Goal: Check status: Check status

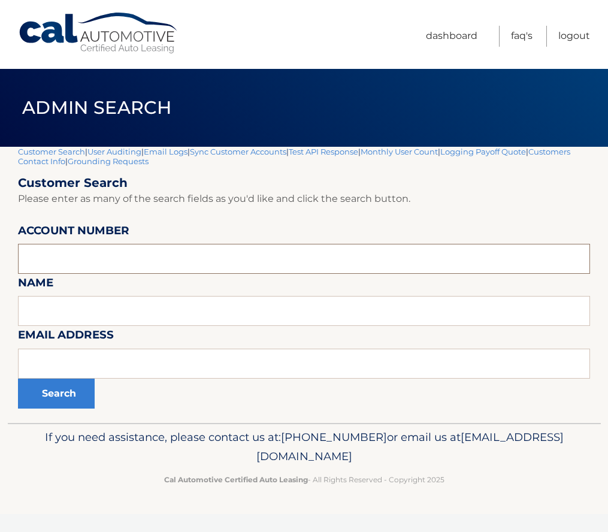
click at [122, 252] on input "text" at bounding box center [304, 259] width 572 height 30
paste input "44455530740"
type input "44455530740"
click at [55, 397] on button "Search" at bounding box center [56, 394] width 77 height 30
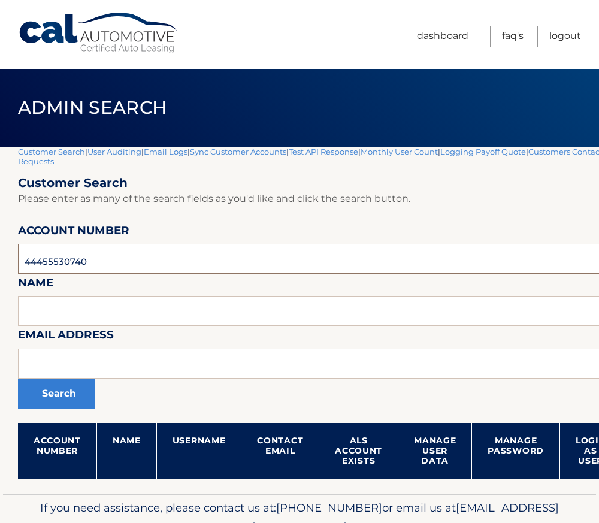
click at [62, 266] on input "44455530740" at bounding box center [354, 259] width 672 height 30
paste input "3174"
type input "44455533174"
click at [56, 397] on button "Search" at bounding box center [56, 394] width 77 height 30
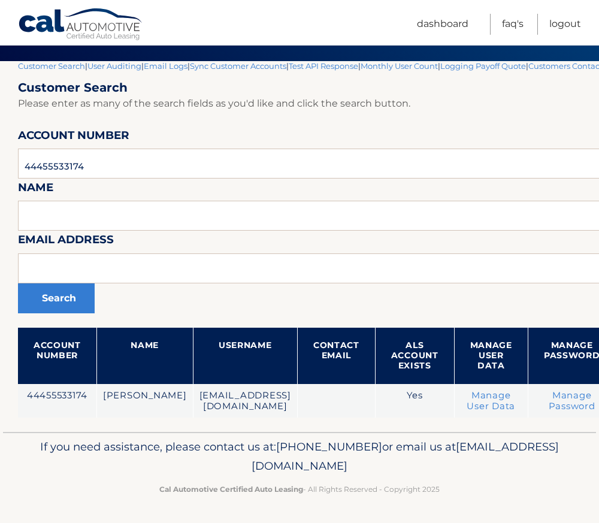
scroll to position [95, 135]
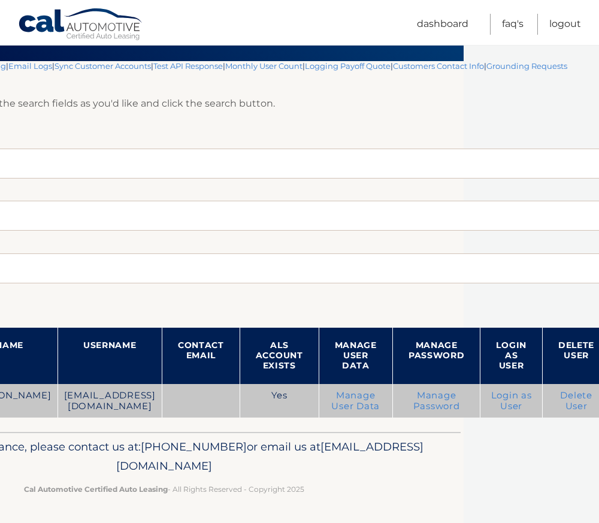
click at [497, 398] on link "Login as User" at bounding box center [511, 401] width 41 height 22
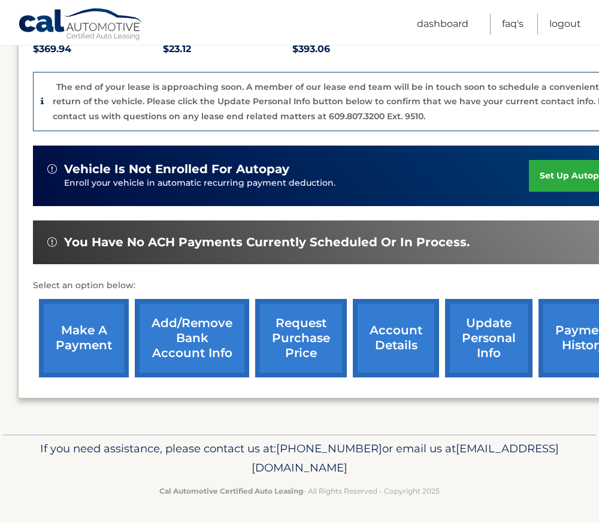
scroll to position [277, 0]
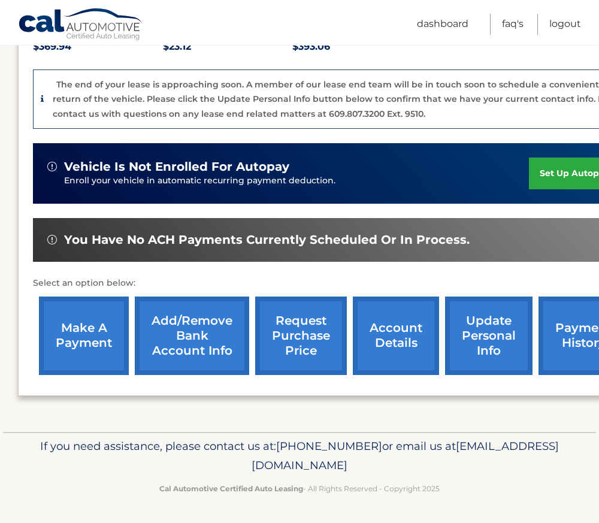
click at [394, 337] on link "account details" at bounding box center [396, 336] width 86 height 78
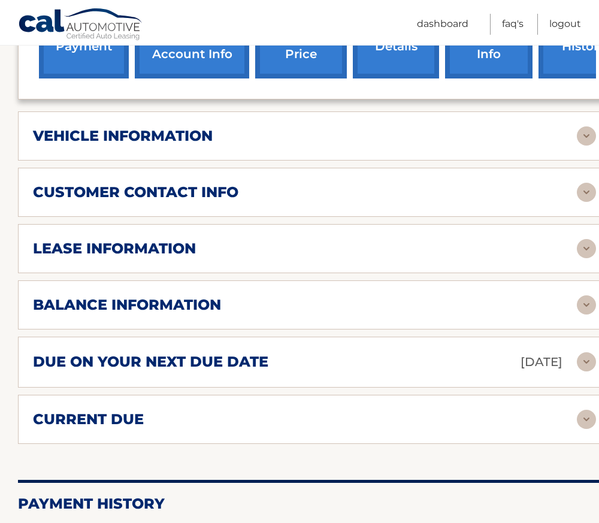
scroll to position [539, 0]
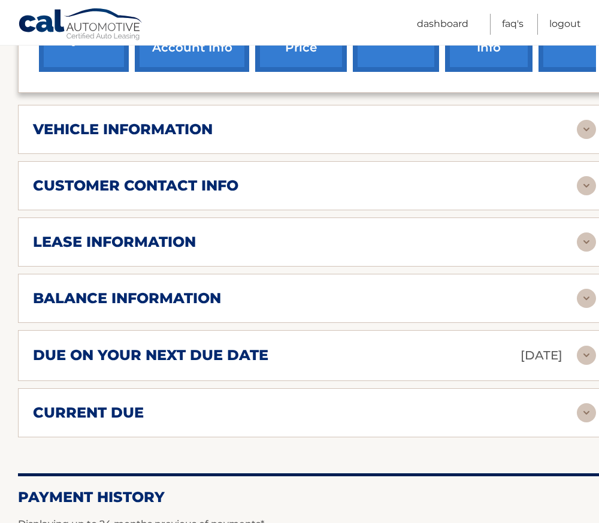
click at [189, 290] on h2 "balance information" at bounding box center [127, 298] width 188 height 18
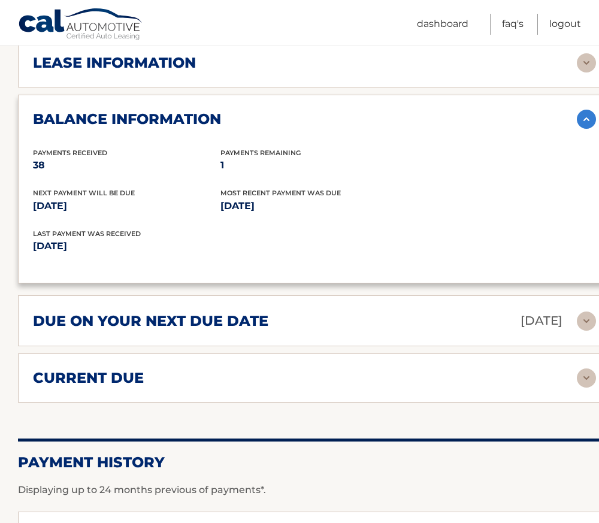
scroll to position [719, 0]
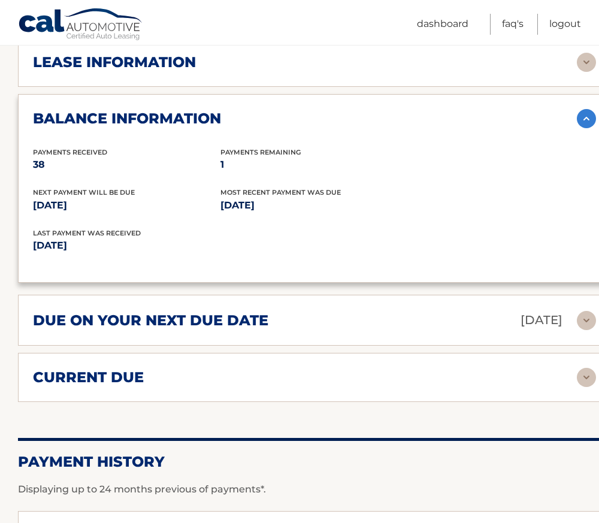
click at [163, 378] on div "current due Late Charges $0.00 Miscelleneous Charges* $393.06 Sales Tax $-23.12…" at bounding box center [314, 377] width 593 height 49
click at [114, 368] on h2 "current due" at bounding box center [88, 377] width 111 height 18
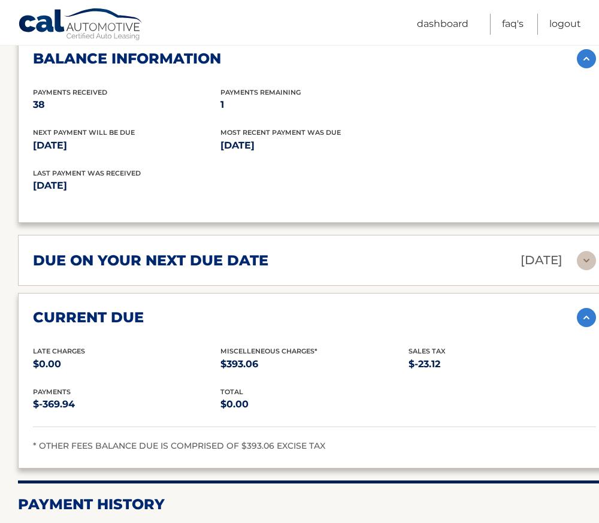
scroll to position [839, 0]
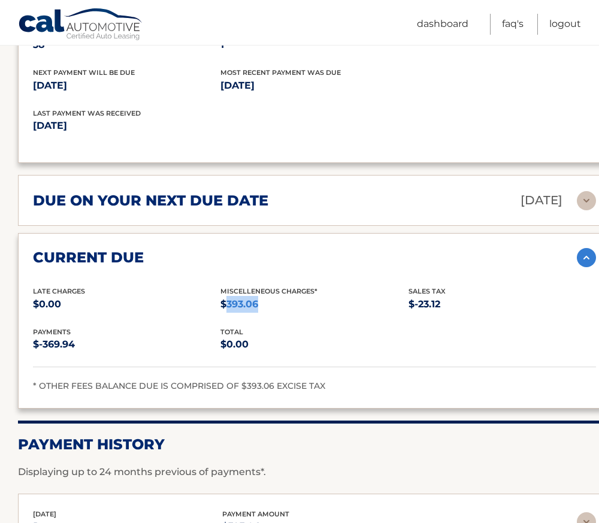
drag, startPoint x: 261, startPoint y: 291, endPoint x: 224, endPoint y: 293, distance: 36.6
click at [224, 296] on p "$393.06" at bounding box center [314, 304] width 188 height 17
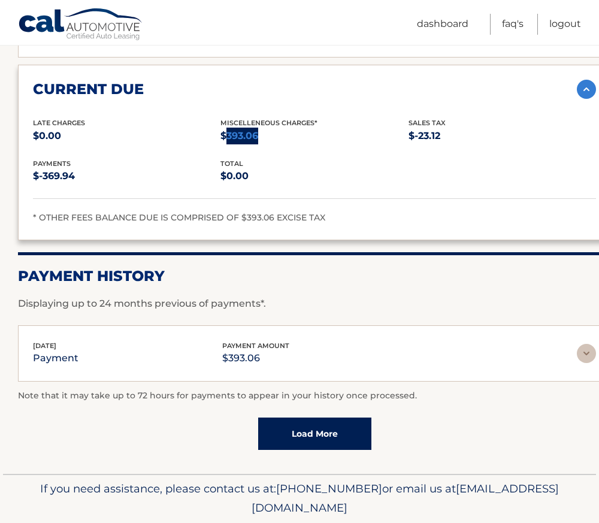
scroll to position [1018, 0]
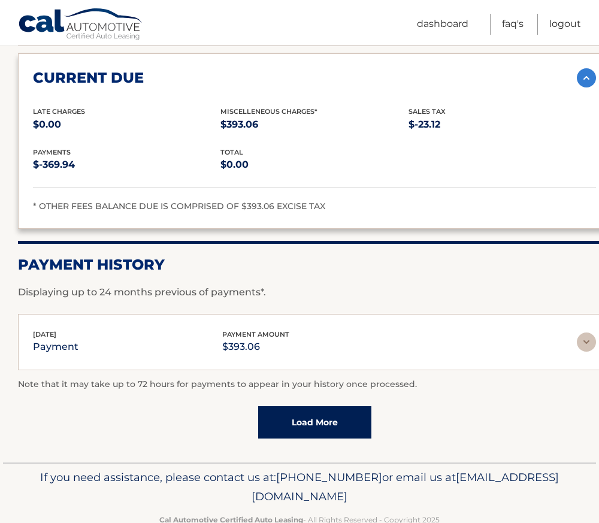
click at [288, 329] on div "[DATE] payment payment amount $393.06" at bounding box center [305, 342] width 544 height 27
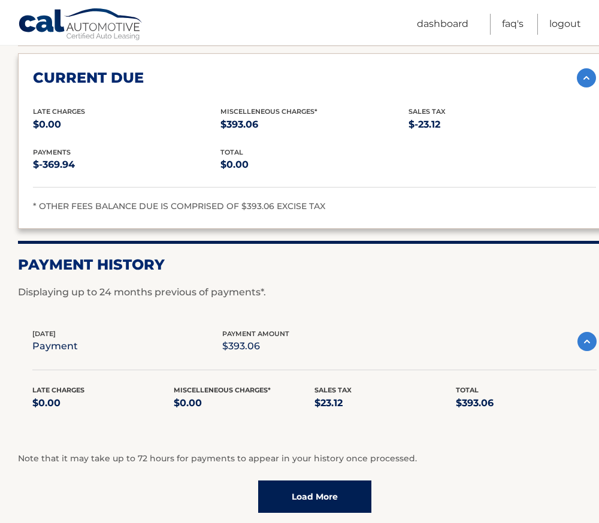
click at [306, 480] on link "Load More" at bounding box center [314, 496] width 113 height 32
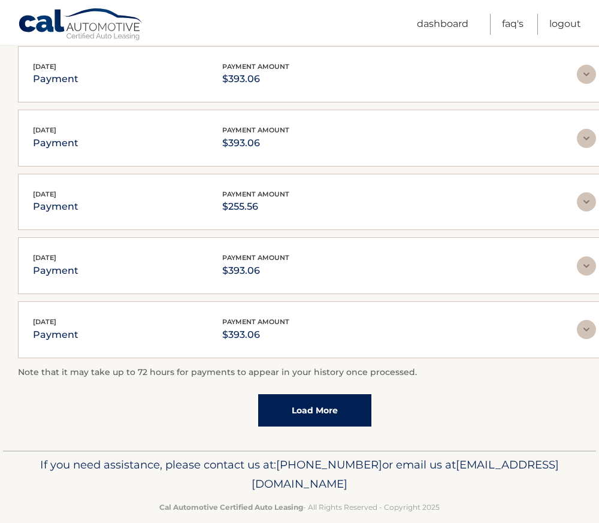
scroll to position [1425, 0]
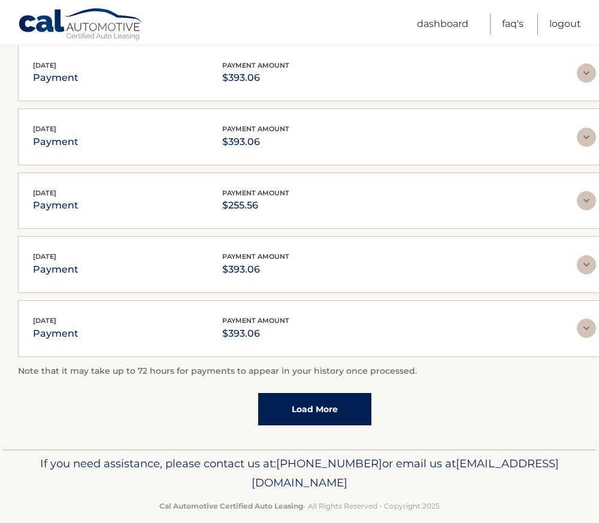
click at [311, 393] on link "Load More" at bounding box center [314, 409] width 113 height 32
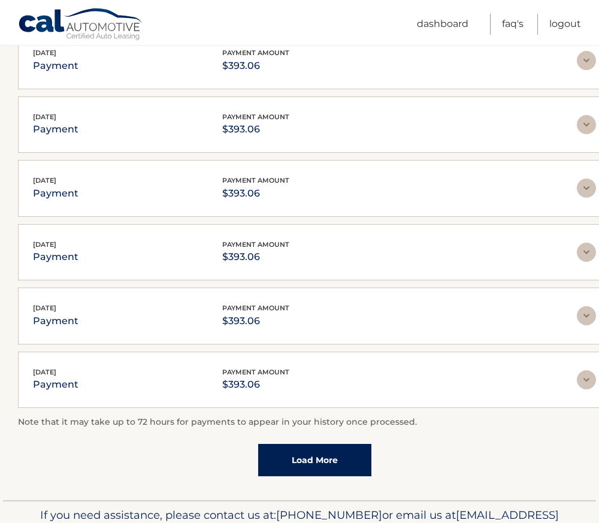
scroll to position [1744, 0]
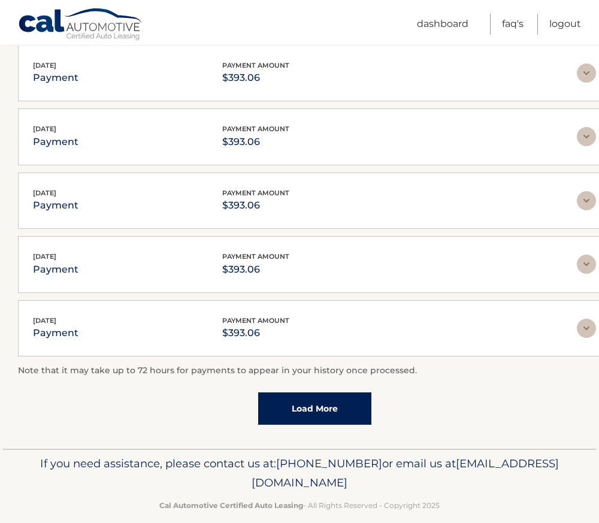
click at [305, 392] on link "Load More" at bounding box center [314, 408] width 113 height 32
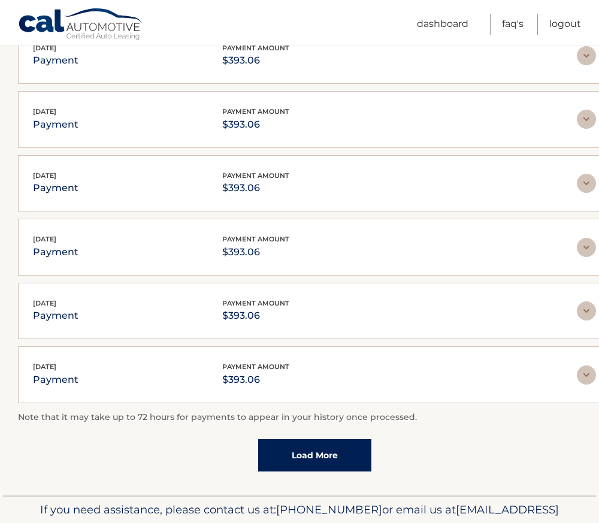
scroll to position [2044, 0]
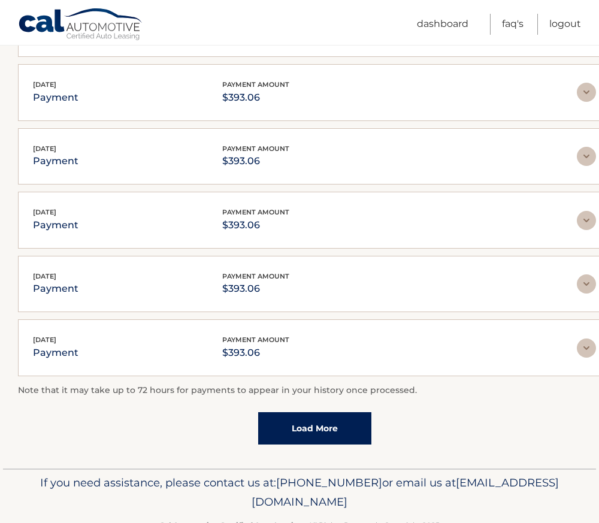
click at [306, 412] on link "Load More" at bounding box center [314, 428] width 113 height 32
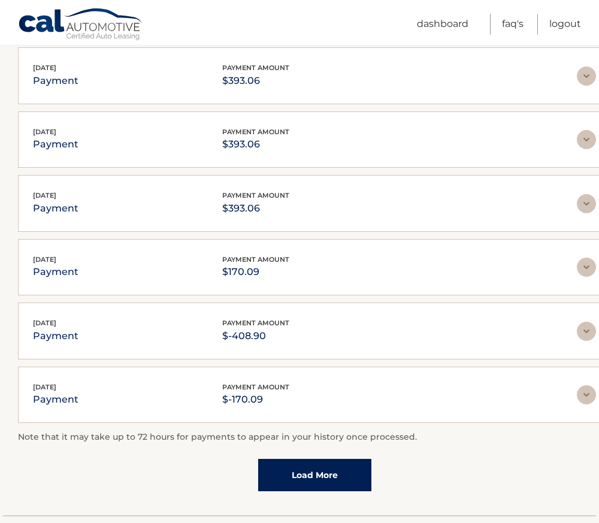
scroll to position [2343, 0]
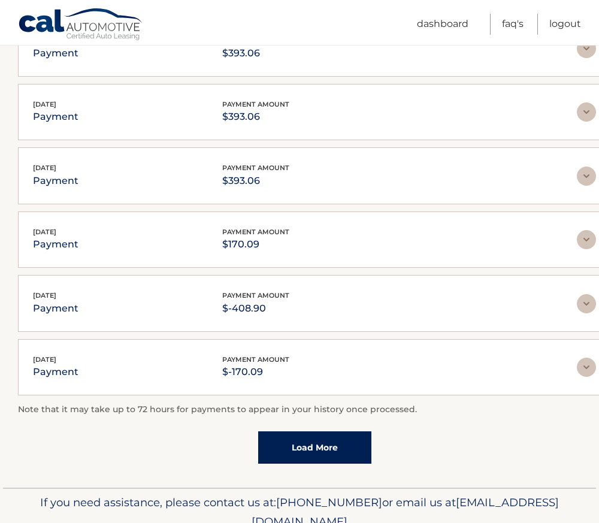
click at [314, 434] on link "Load More" at bounding box center [314, 447] width 113 height 32
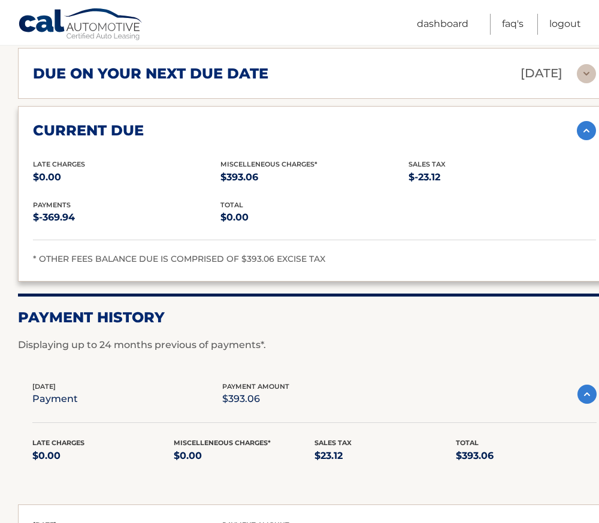
scroll to position [906, 0]
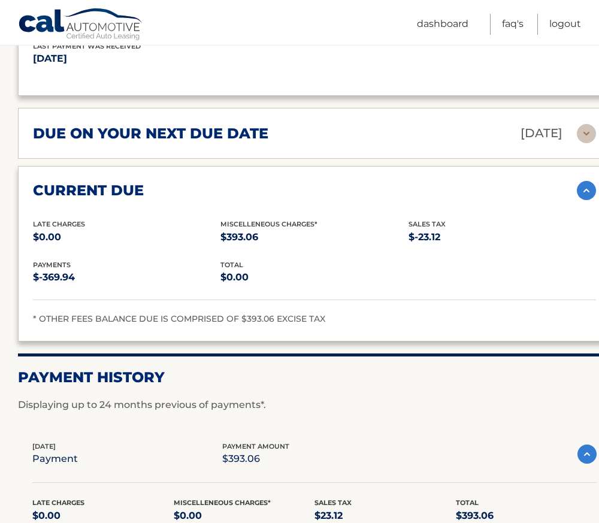
click at [235, 125] on h2 "due on your next due date" at bounding box center [150, 134] width 235 height 18
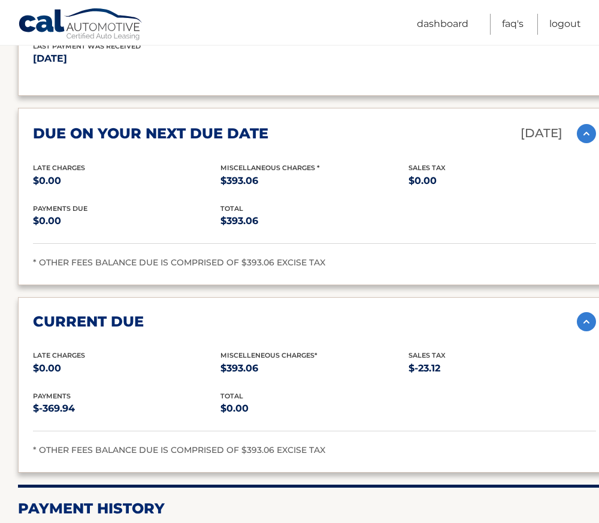
drag, startPoint x: 239, startPoint y: 243, endPoint x: 382, endPoint y: 263, distance: 144.5
click at [382, 263] on div "due on your next due date Oct 14, 2025 Late Charges $0.00 Miscellaneous Charges…" at bounding box center [314, 196] width 593 height 177
drag, startPoint x: 261, startPoint y: 208, endPoint x: 228, endPoint y: 209, distance: 33.0
click at [228, 213] on p "$393.06" at bounding box center [314, 221] width 188 height 17
copy p "393.06"
